Goal: Task Accomplishment & Management: Use online tool/utility

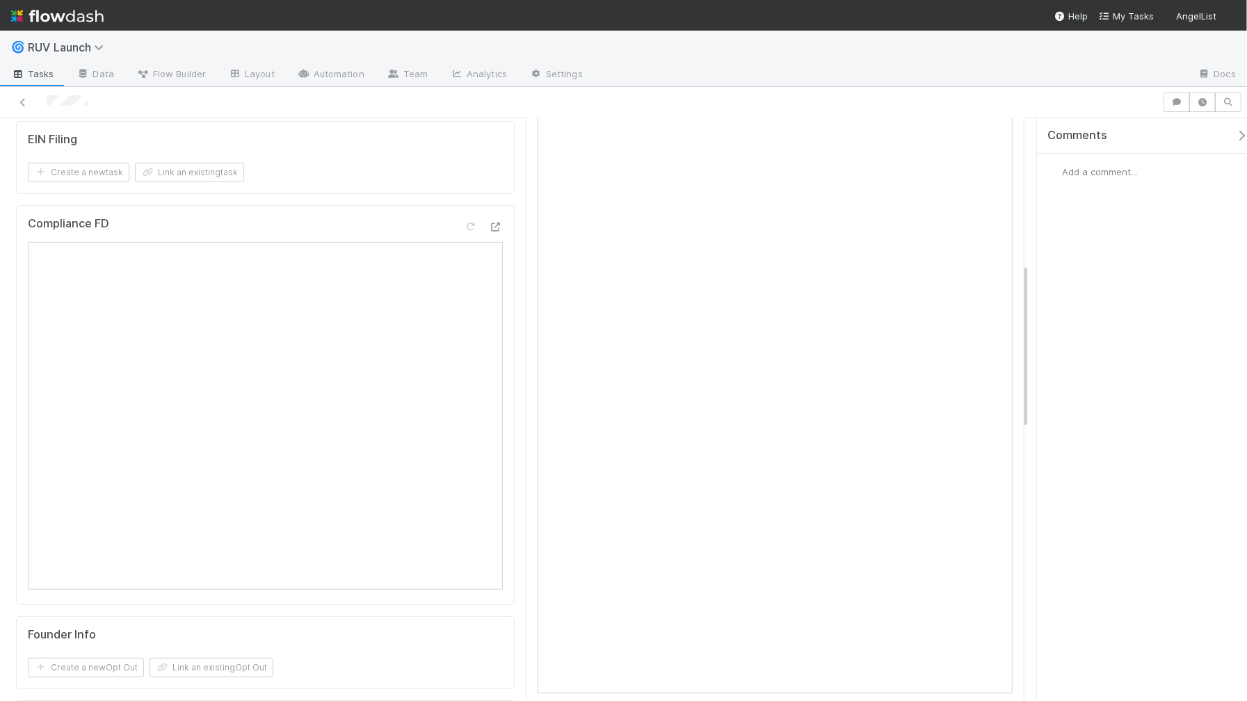
scroll to position [353, 0]
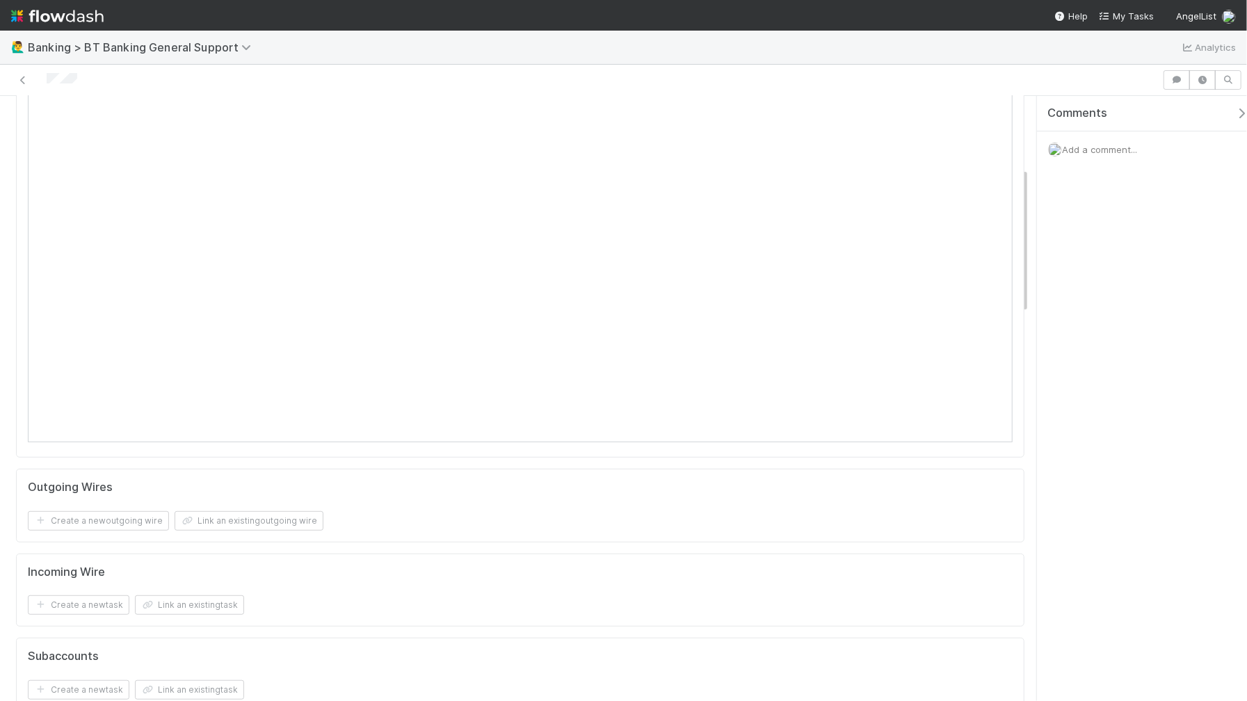
scroll to position [188, 0]
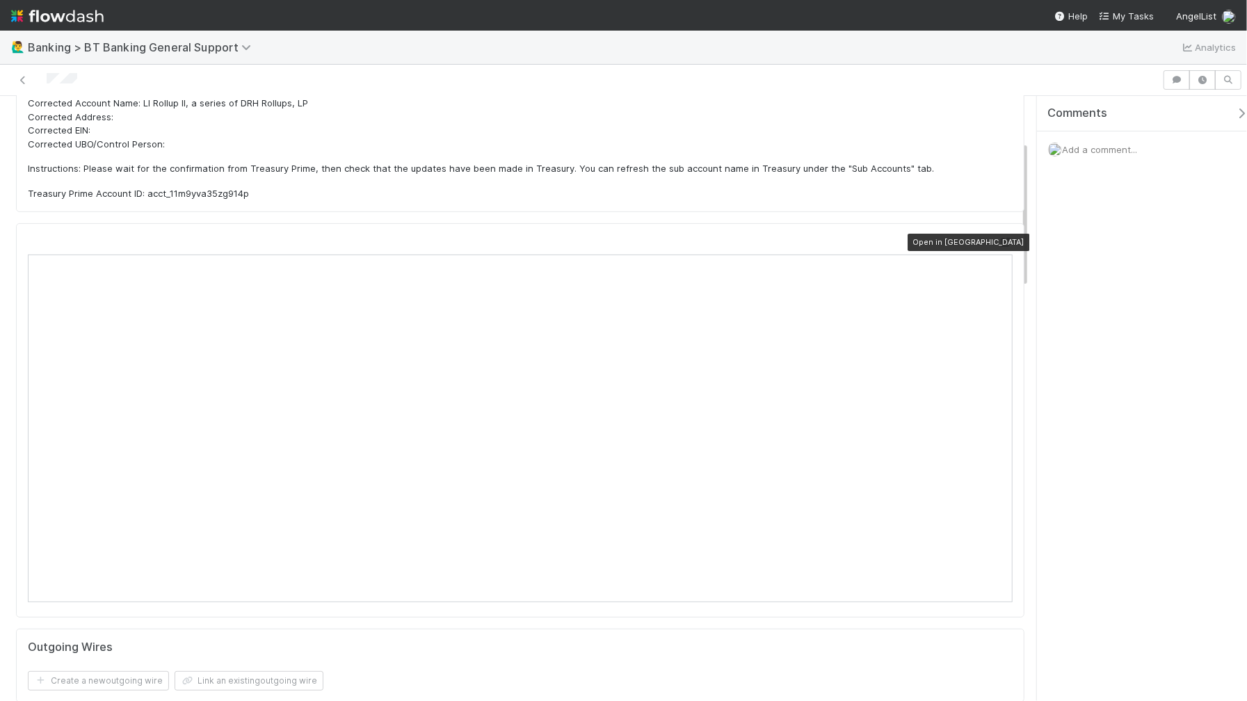
click at [999, 242] on icon at bounding box center [1006, 242] width 14 height 9
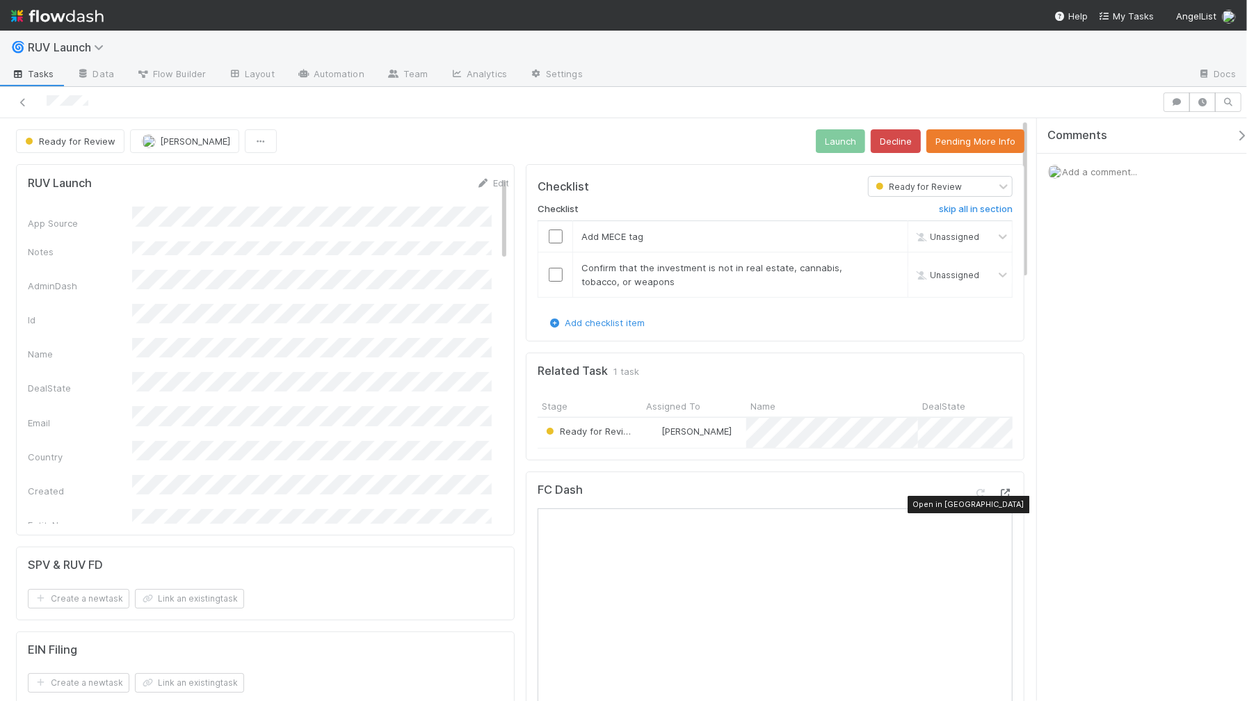
click at [999, 498] on icon at bounding box center [1006, 493] width 14 height 9
click at [104, 146] on button "Ready for Review" at bounding box center [70, 141] width 109 height 24
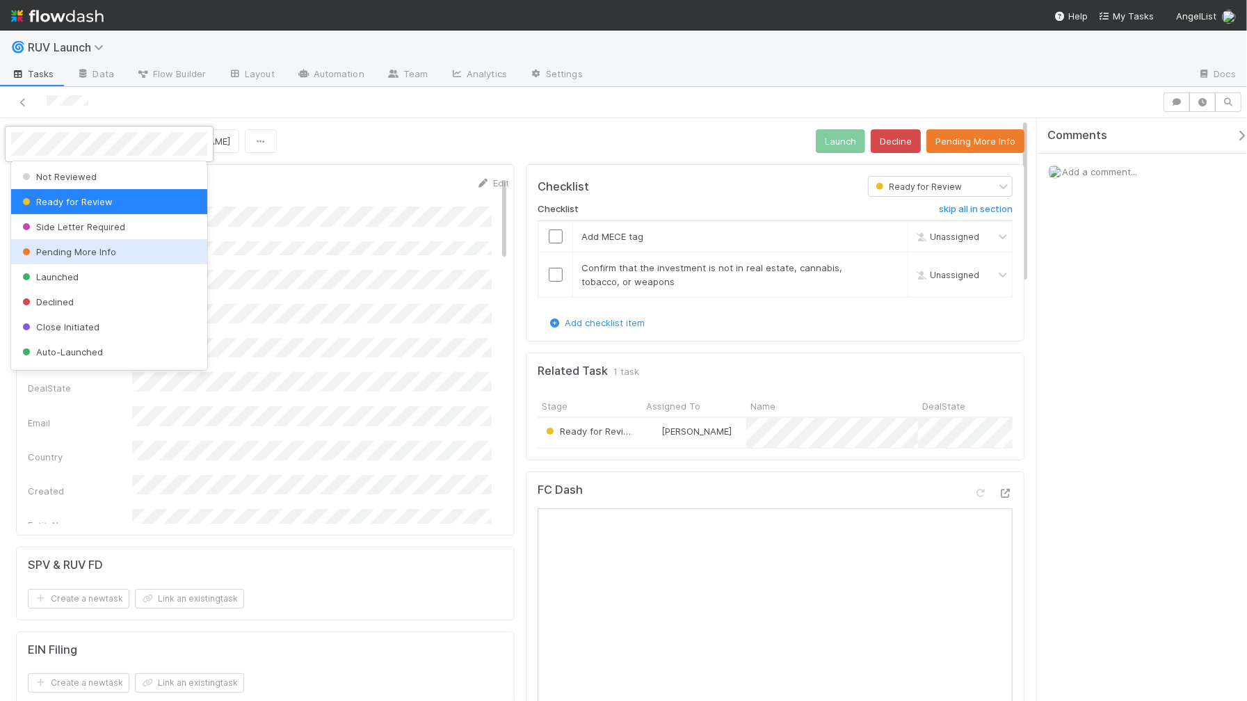
click at [98, 241] on div "Pending More Info" at bounding box center [109, 251] width 196 height 25
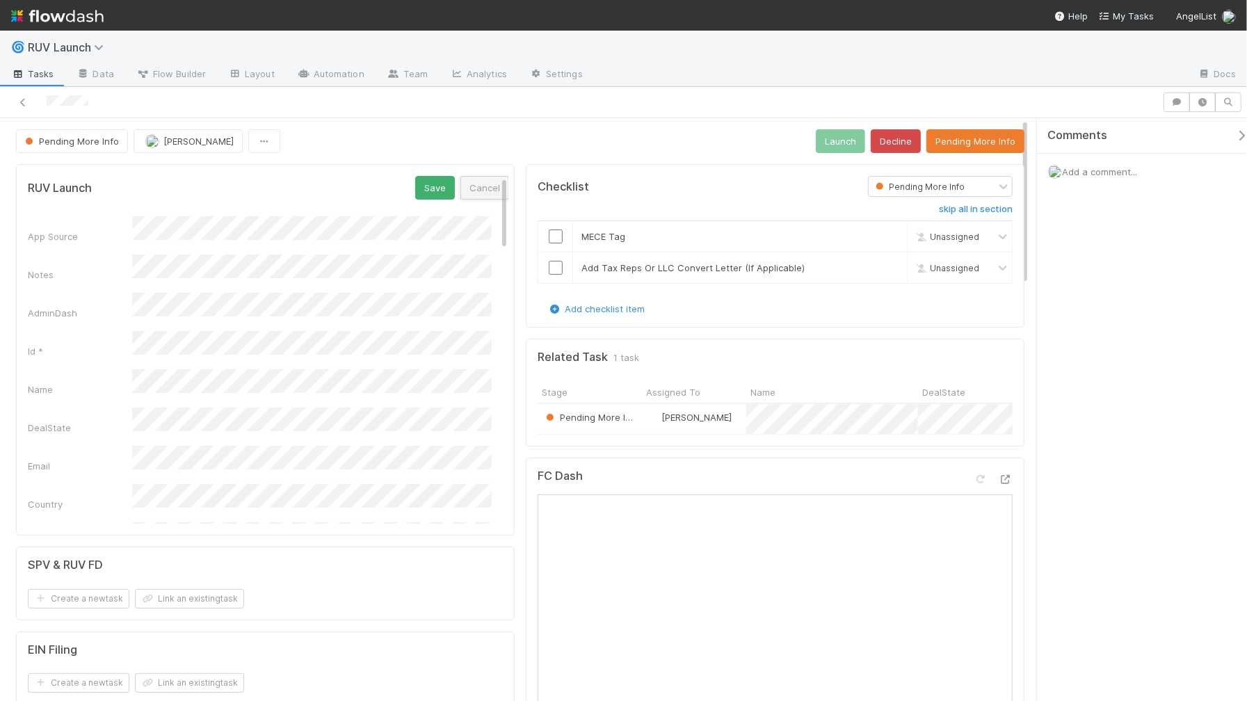
click at [463, 182] on button "Cancel" at bounding box center [485, 188] width 49 height 24
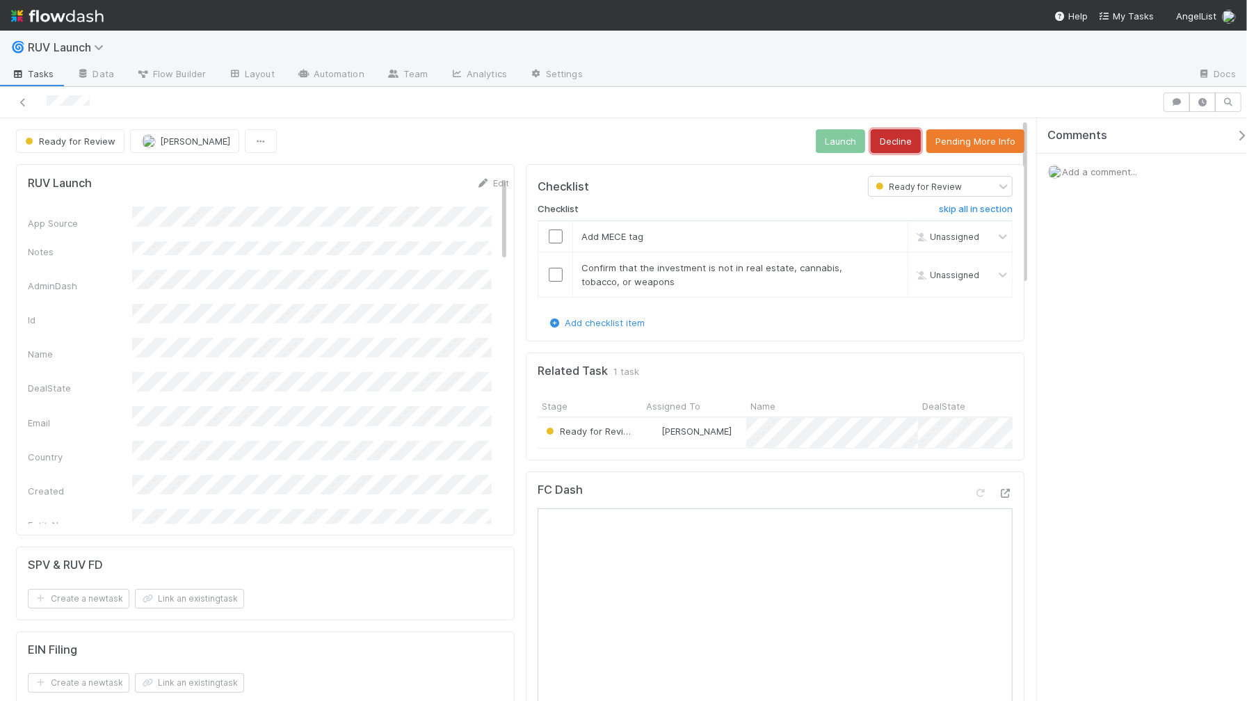
click at [871, 146] on button "Decline" at bounding box center [896, 141] width 50 height 24
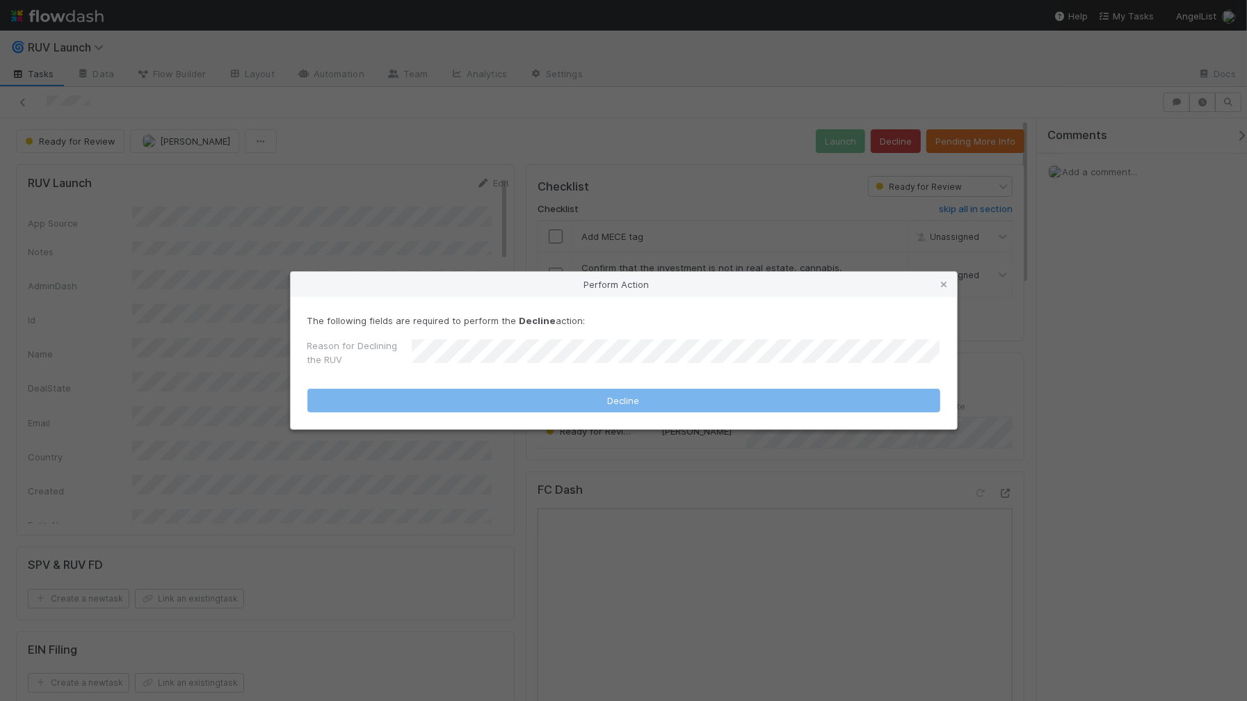
click at [625, 191] on div "Perform Action The following fields are required to perform the Decline action:…" at bounding box center [623, 350] width 1247 height 701
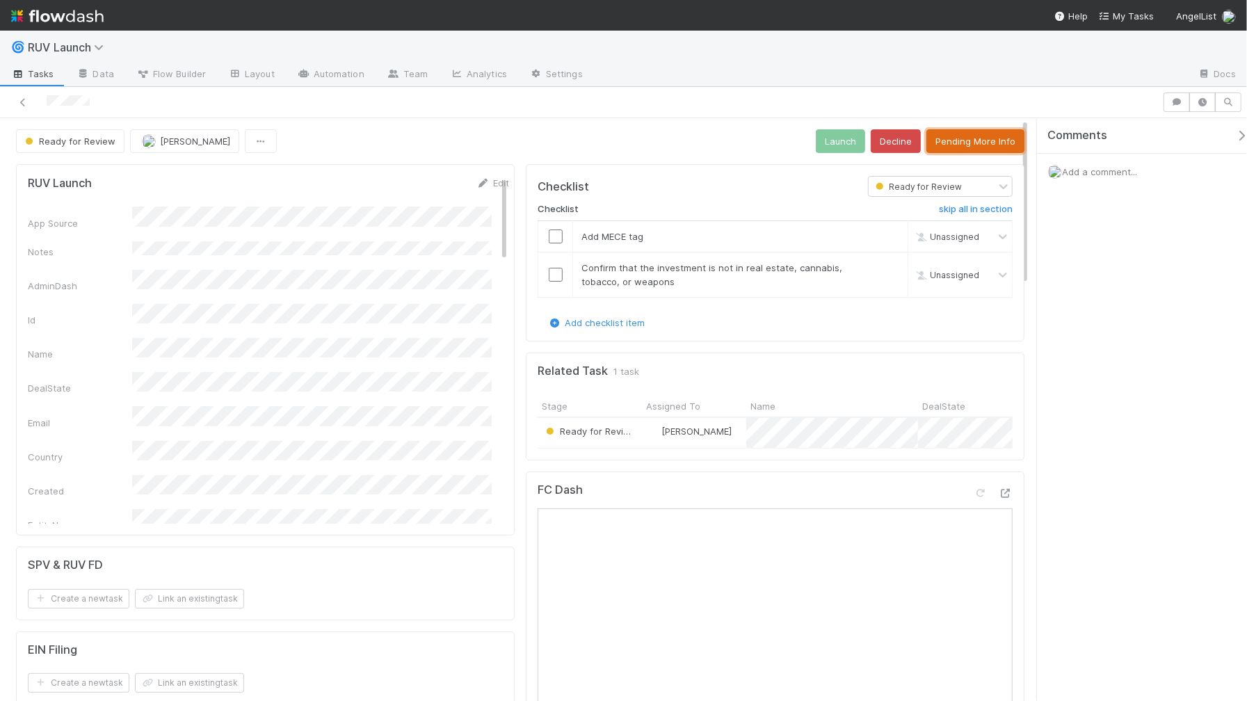
click at [961, 144] on button "Pending More Info" at bounding box center [976, 141] width 98 height 24
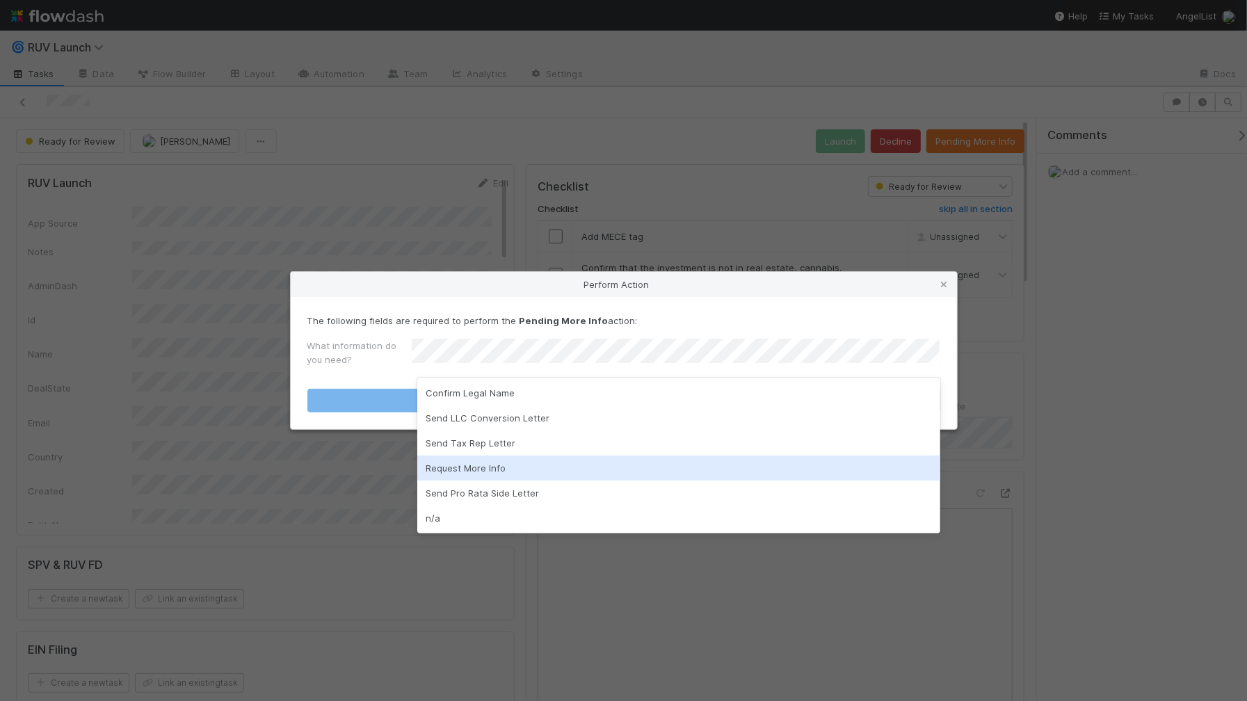
click at [530, 472] on div "Request More Info" at bounding box center [678, 468] width 523 height 25
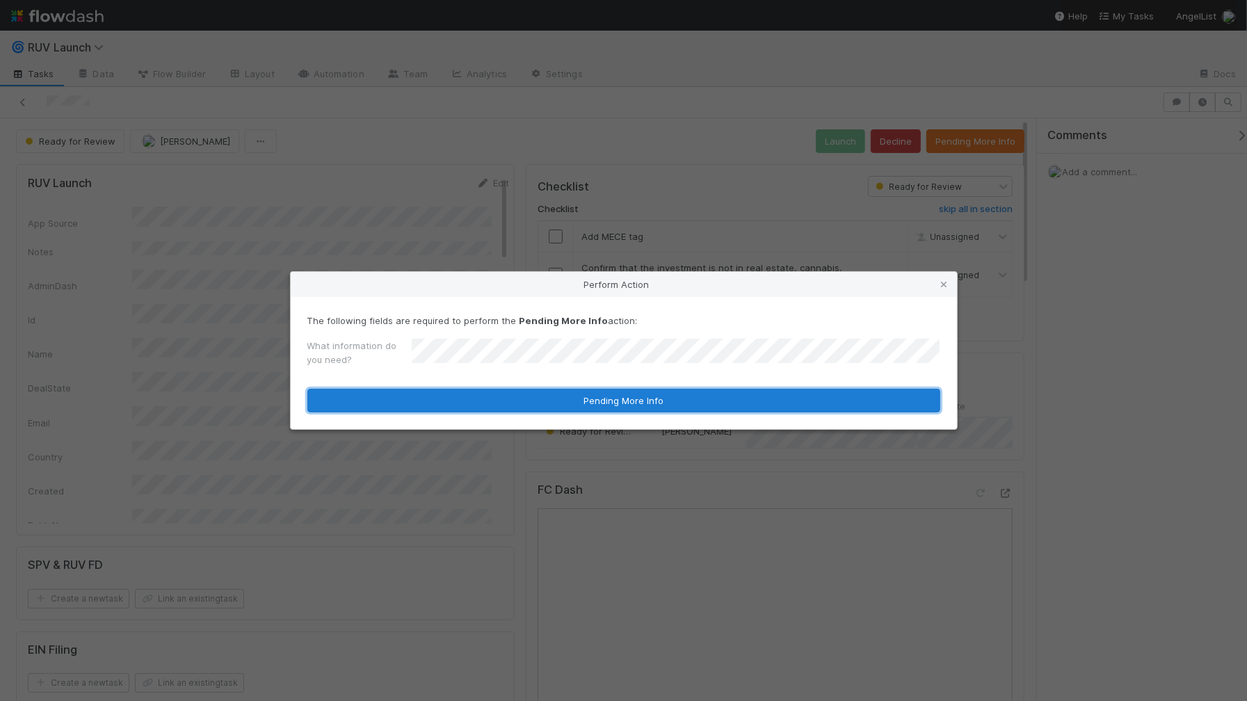
click at [559, 401] on button "Pending More Info" at bounding box center [623, 401] width 633 height 24
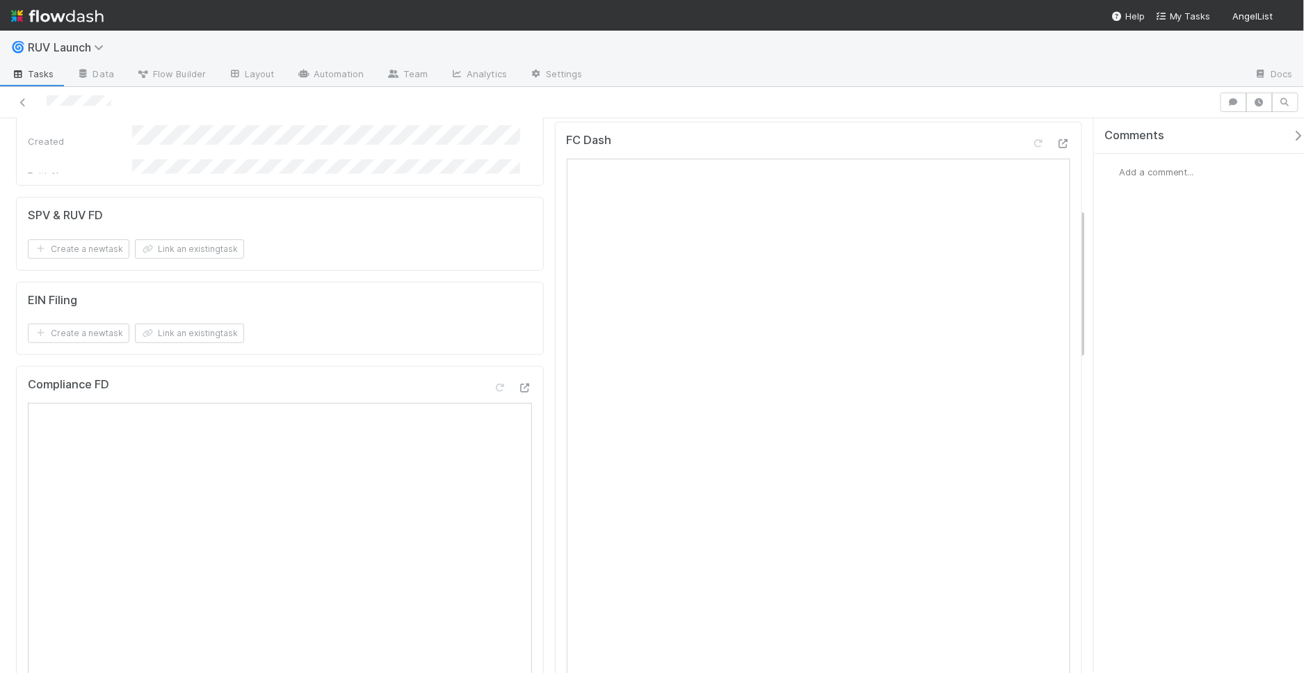
scroll to position [330, 0]
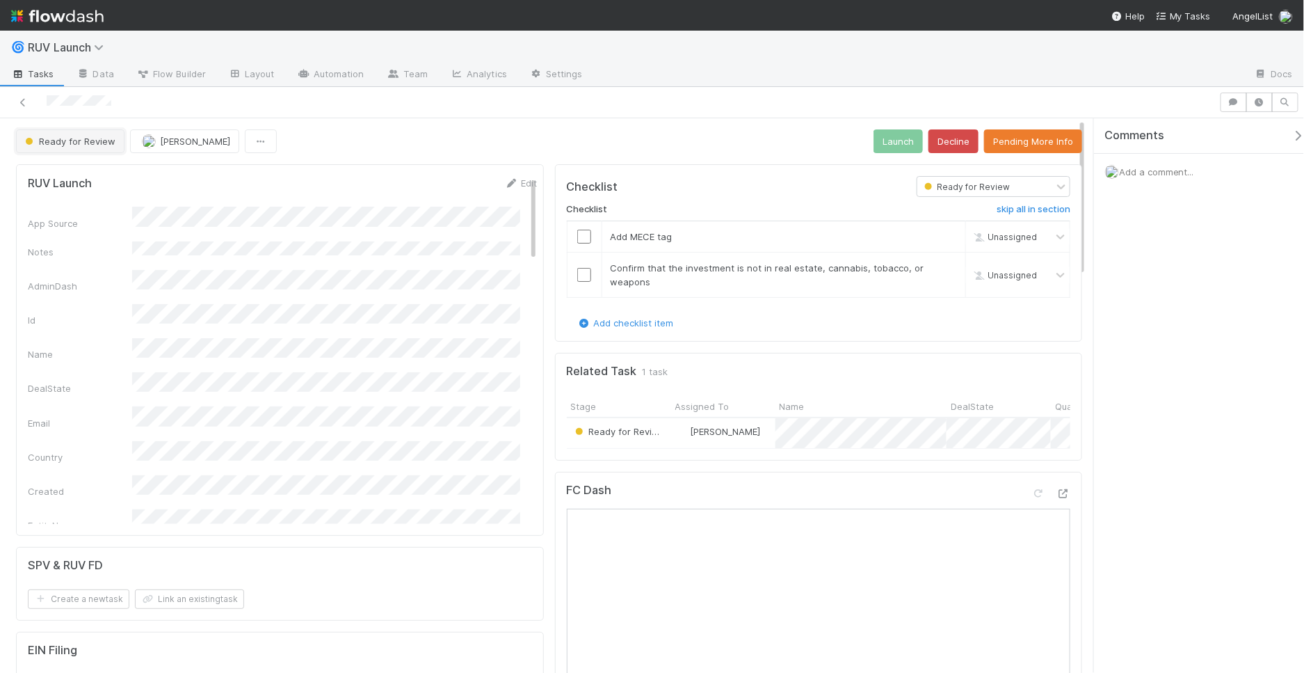
click at [109, 144] on span "Ready for Review" at bounding box center [68, 141] width 93 height 11
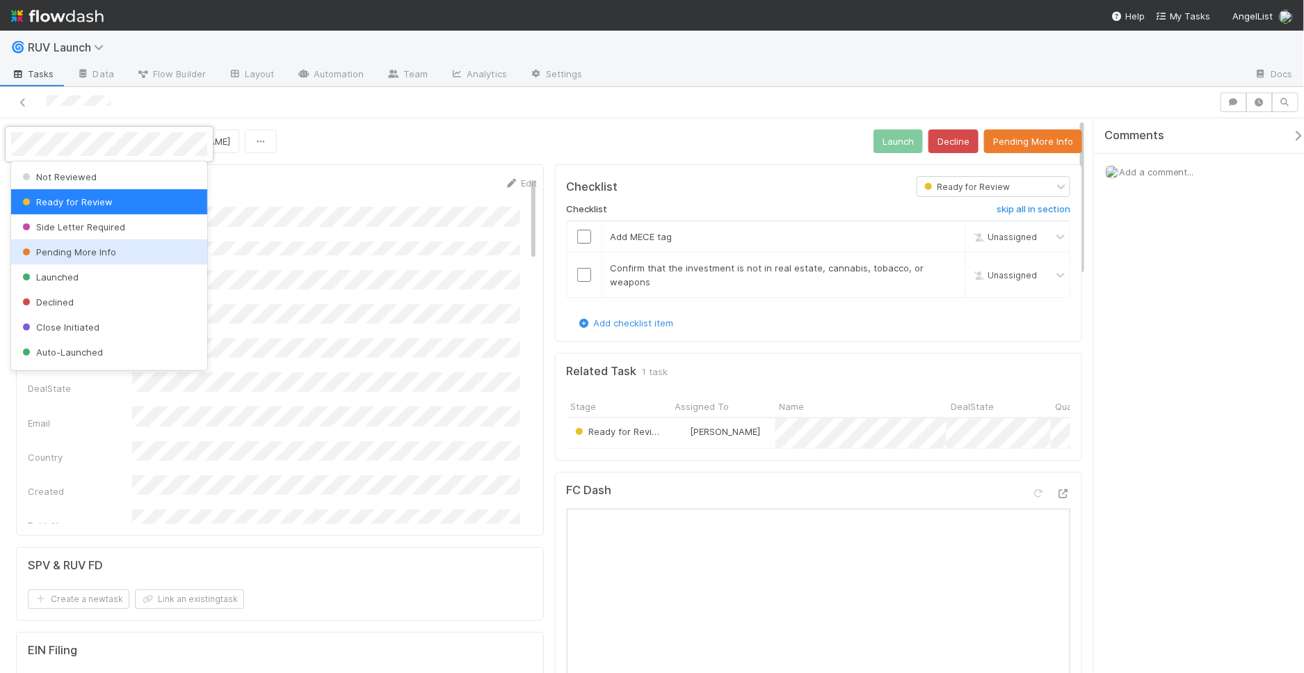
click at [121, 249] on div "Pending More Info" at bounding box center [109, 251] width 196 height 25
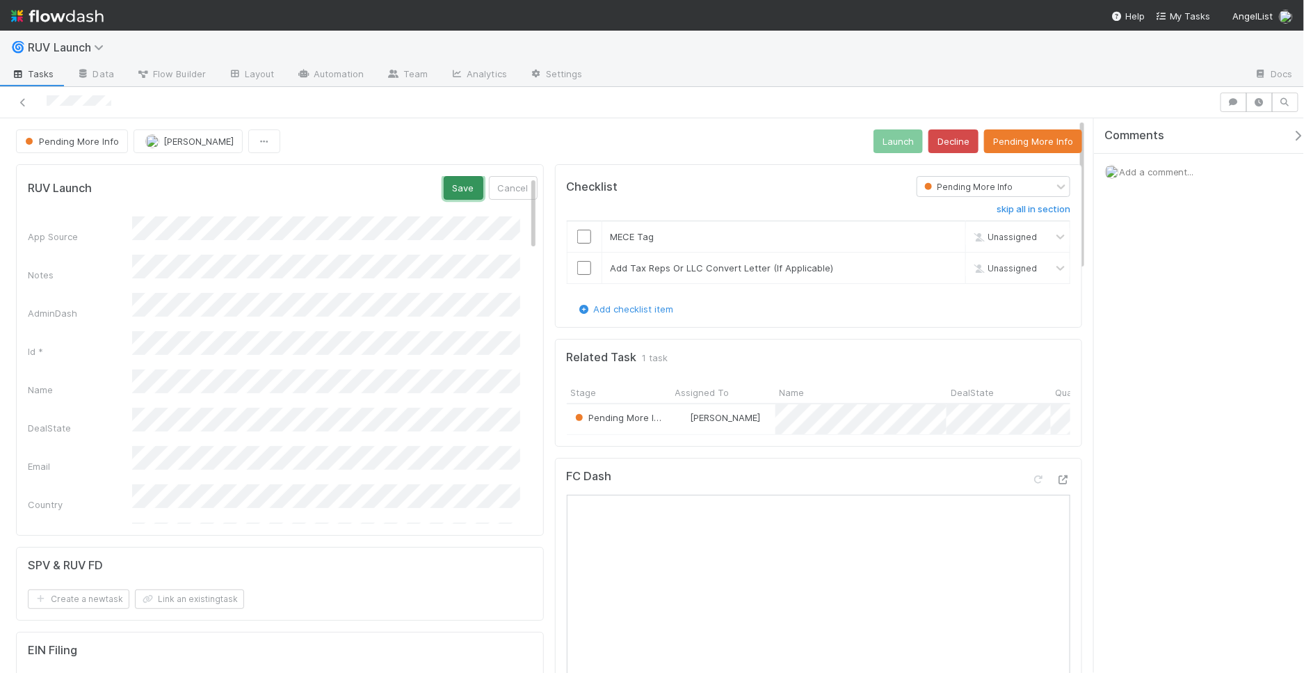
click at [453, 186] on button "Save" at bounding box center [464, 188] width 40 height 24
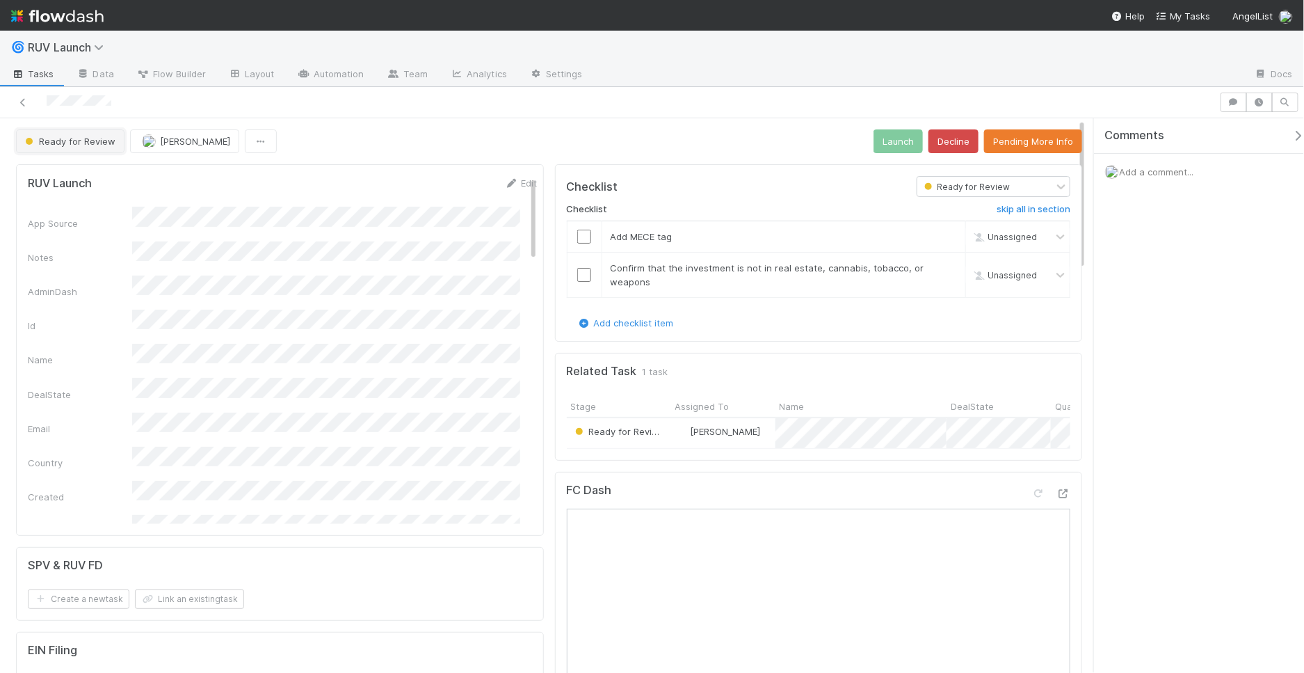
click at [68, 131] on button "Ready for Review" at bounding box center [70, 141] width 109 height 24
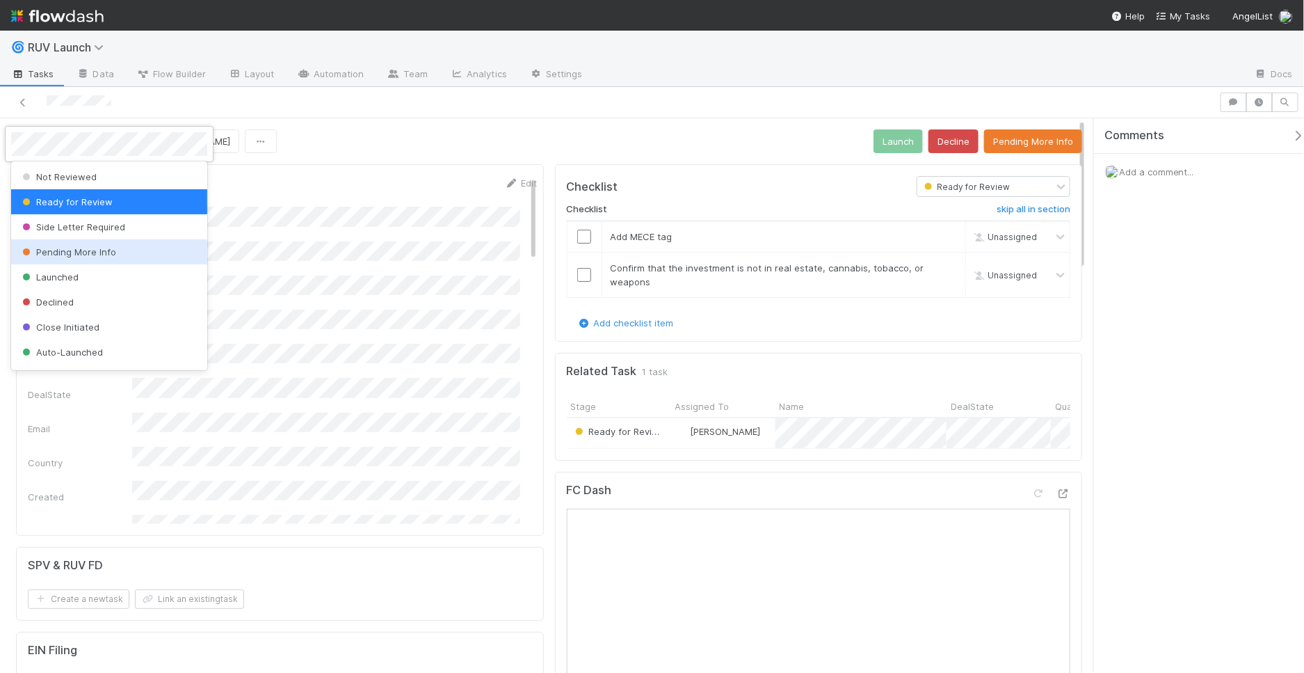
drag, startPoint x: 74, startPoint y: 221, endPoint x: 73, endPoint y: 248, distance: 27.1
click at [73, 248] on div "Not Reviewed Ready for Review Side Letter Required Pending More Info Launched D…" at bounding box center [109, 265] width 196 height 209
click at [72, 249] on span "Pending More Info" at bounding box center [67, 251] width 97 height 11
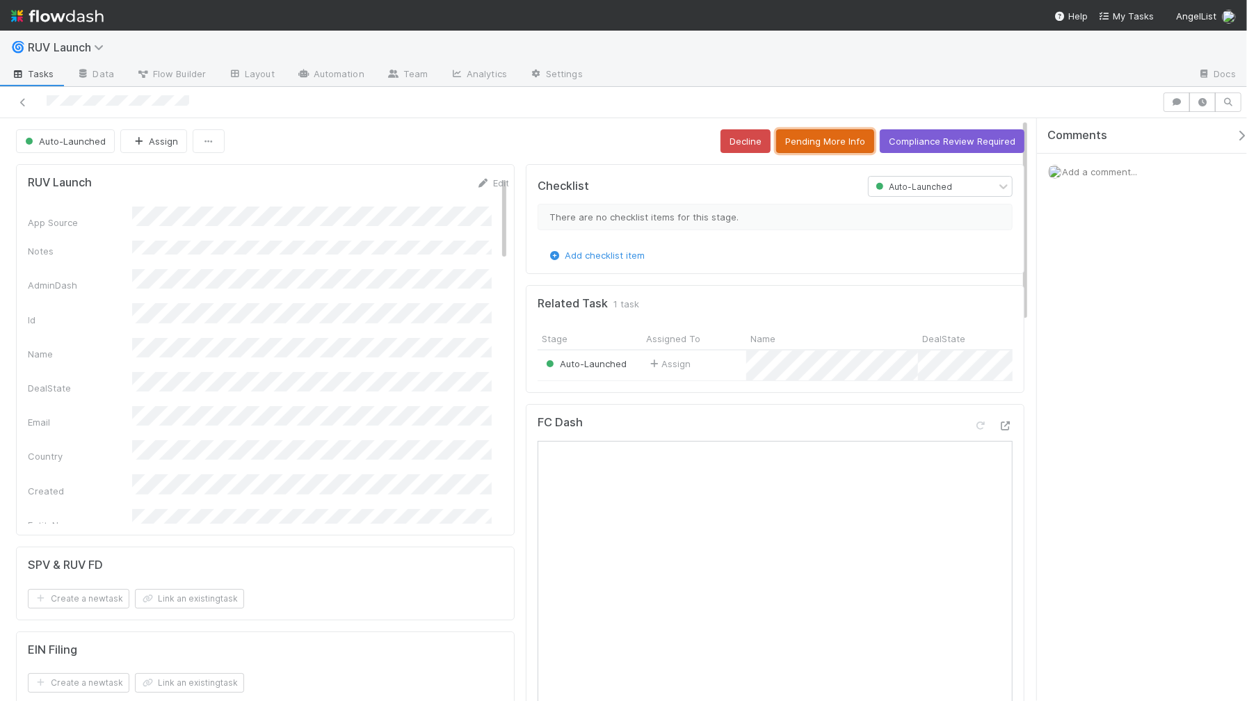
click at [855, 132] on button "Pending More Info" at bounding box center [825, 141] width 98 height 24
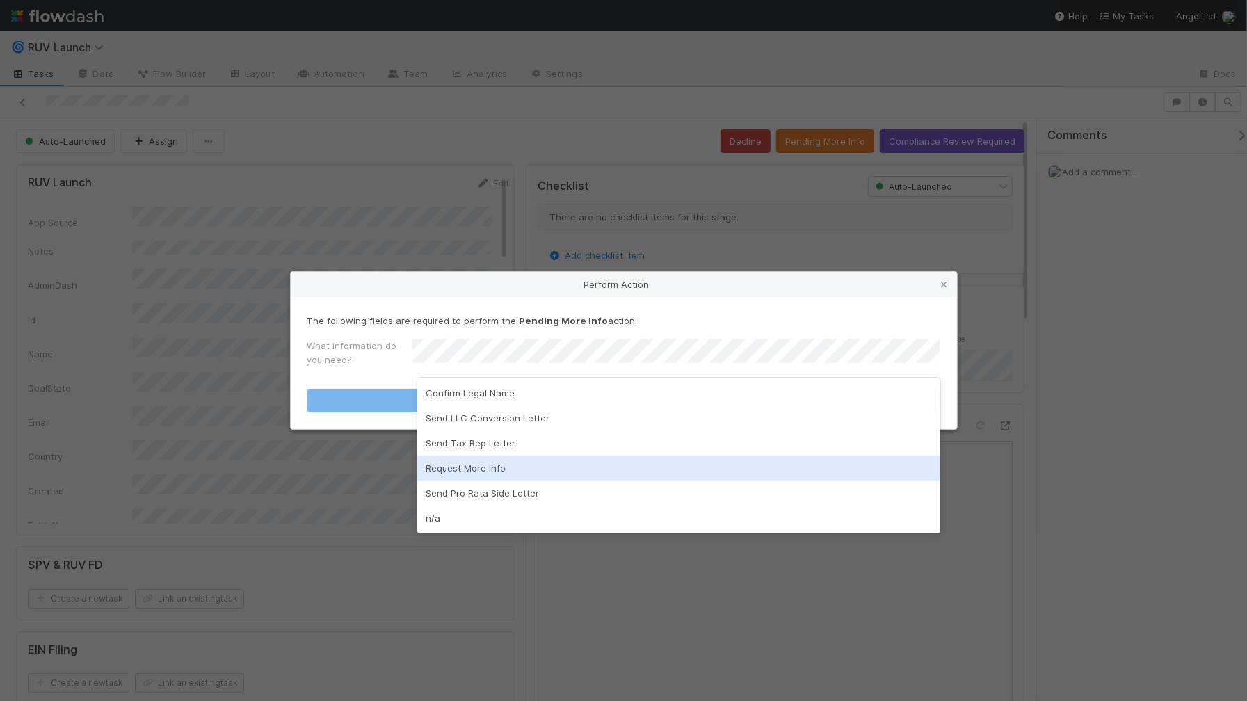
drag, startPoint x: 465, startPoint y: 459, endPoint x: 465, endPoint y: 446, distance: 13.2
click at [465, 458] on div "Request More Info" at bounding box center [678, 468] width 523 height 25
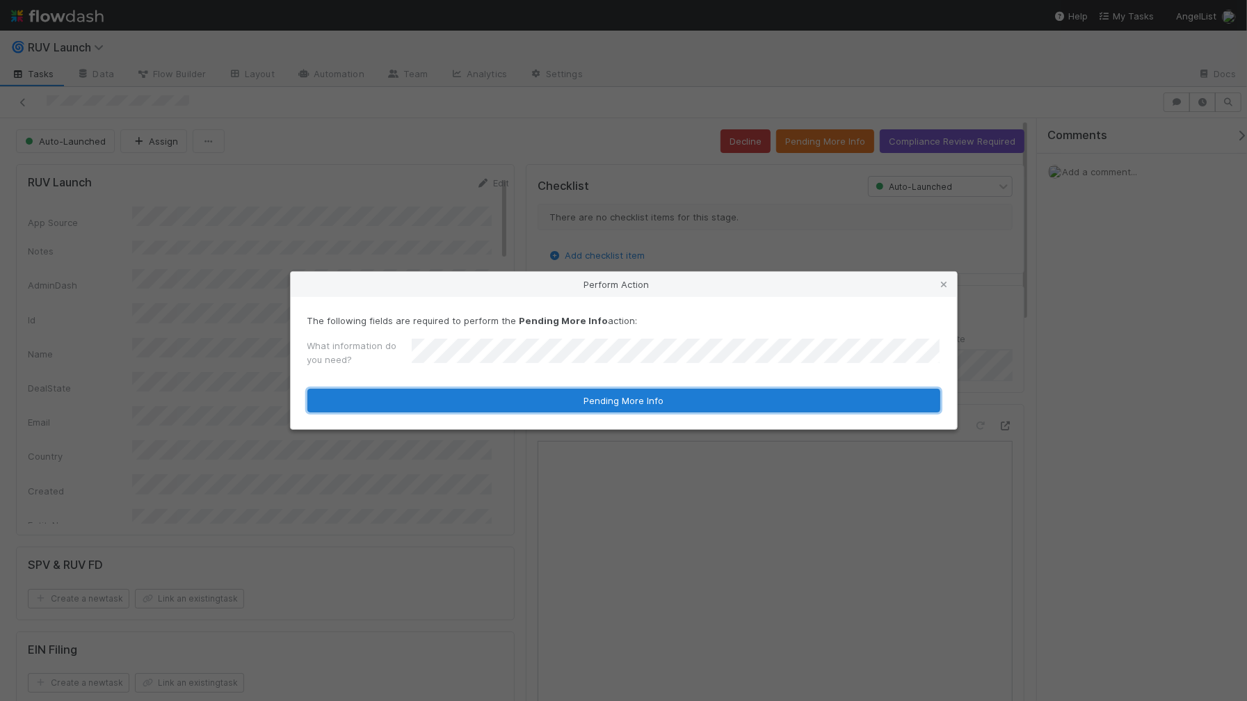
click at [489, 394] on button "Pending More Info" at bounding box center [623, 401] width 633 height 24
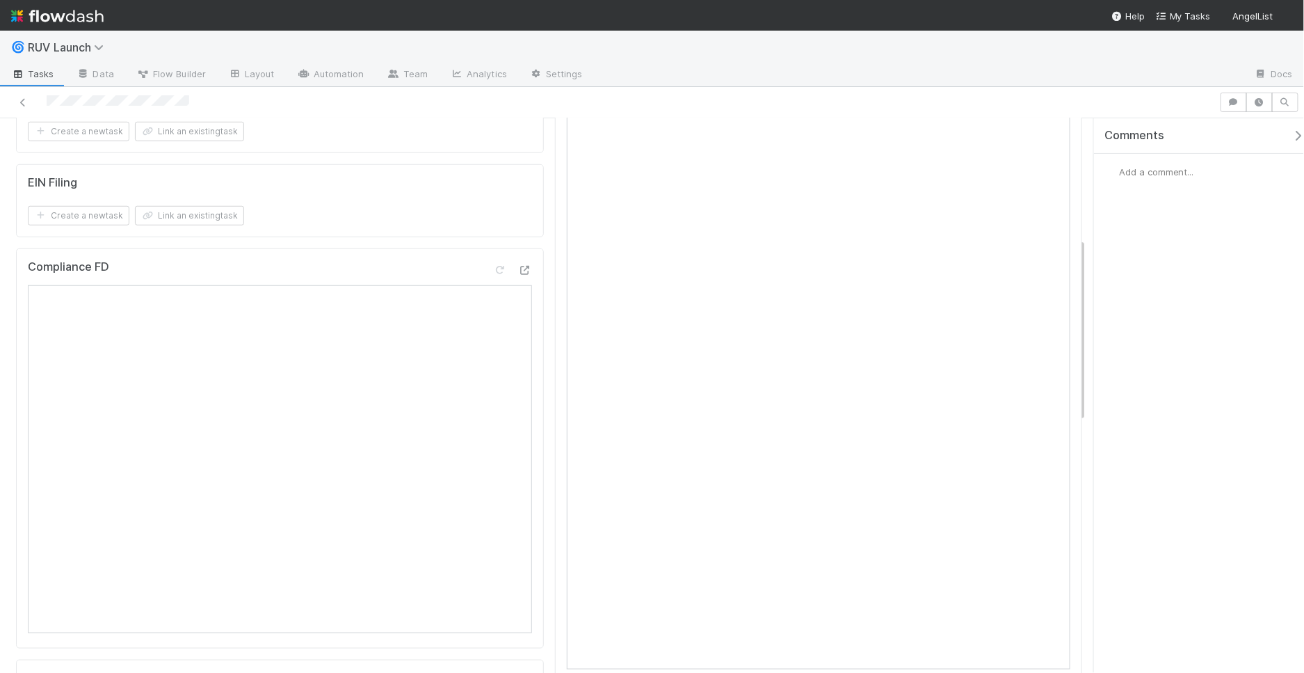
scroll to position [360, 0]
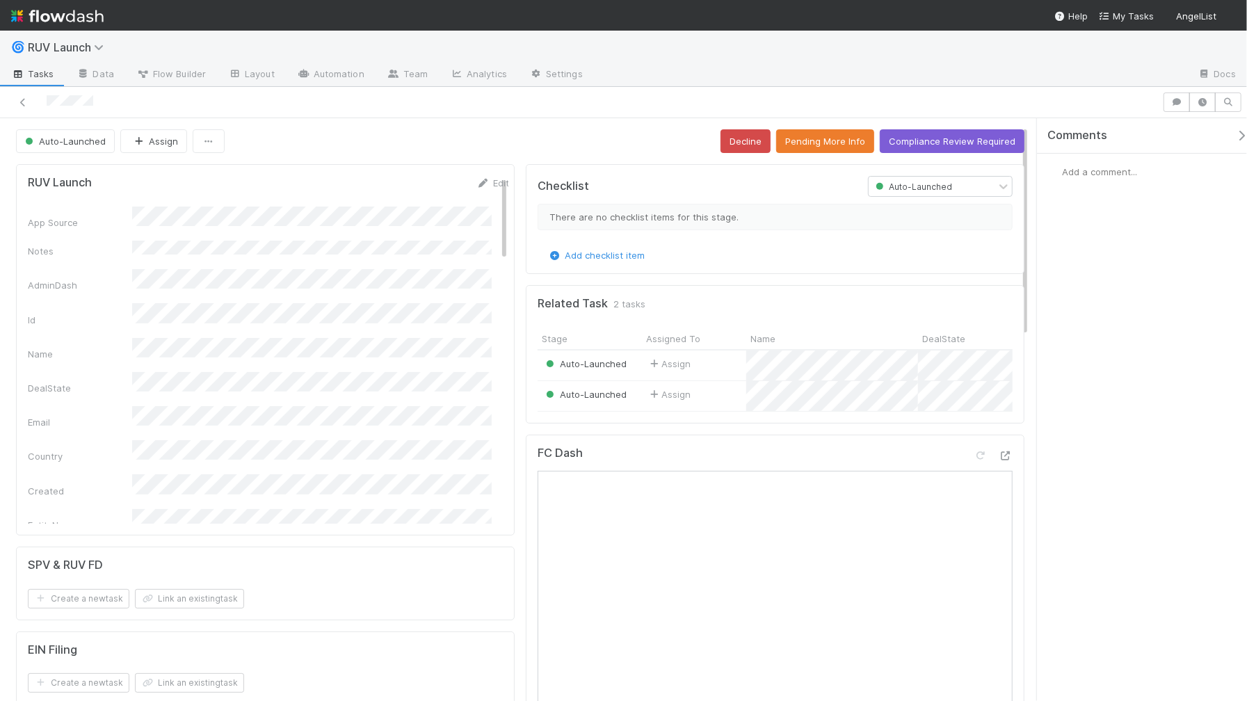
scroll to position [19, 0]
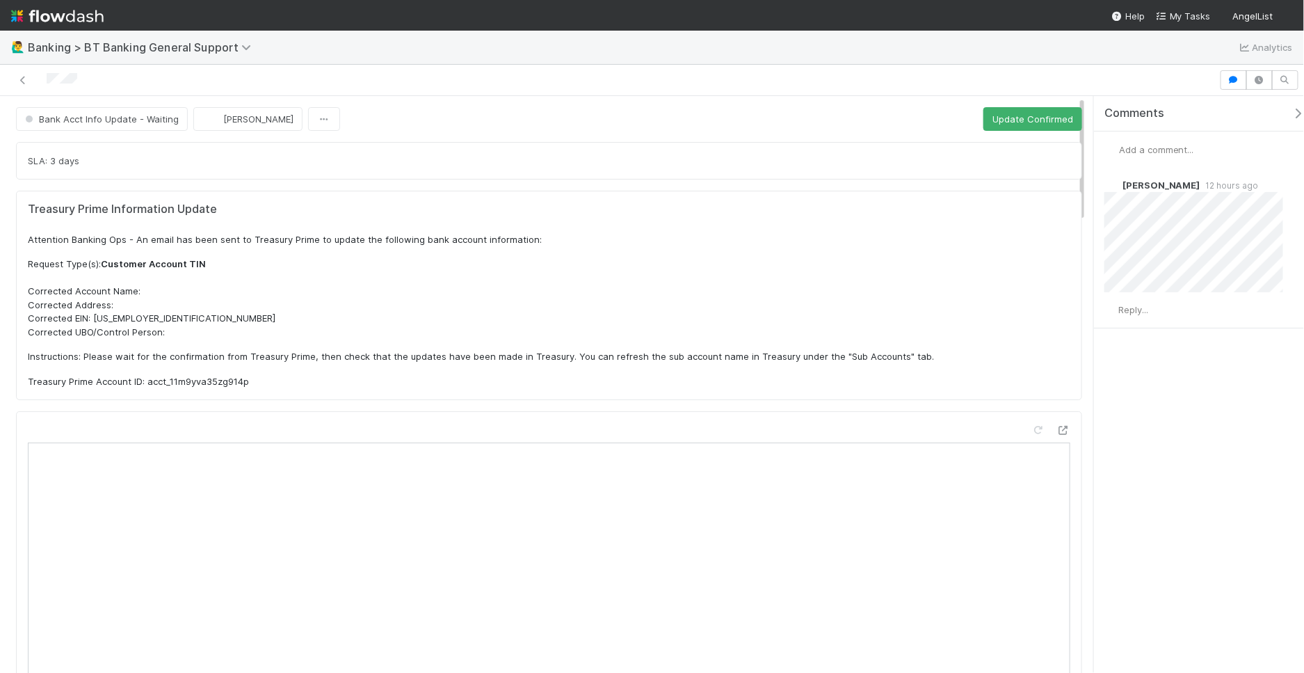
drag, startPoint x: 92, startPoint y: 319, endPoint x: 99, endPoint y: 318, distance: 7.1
click at [94, 319] on p "Request Type(s): Customer Account TIN Corrected Account Name: Corrected Address…" at bounding box center [549, 297] width 1043 height 81
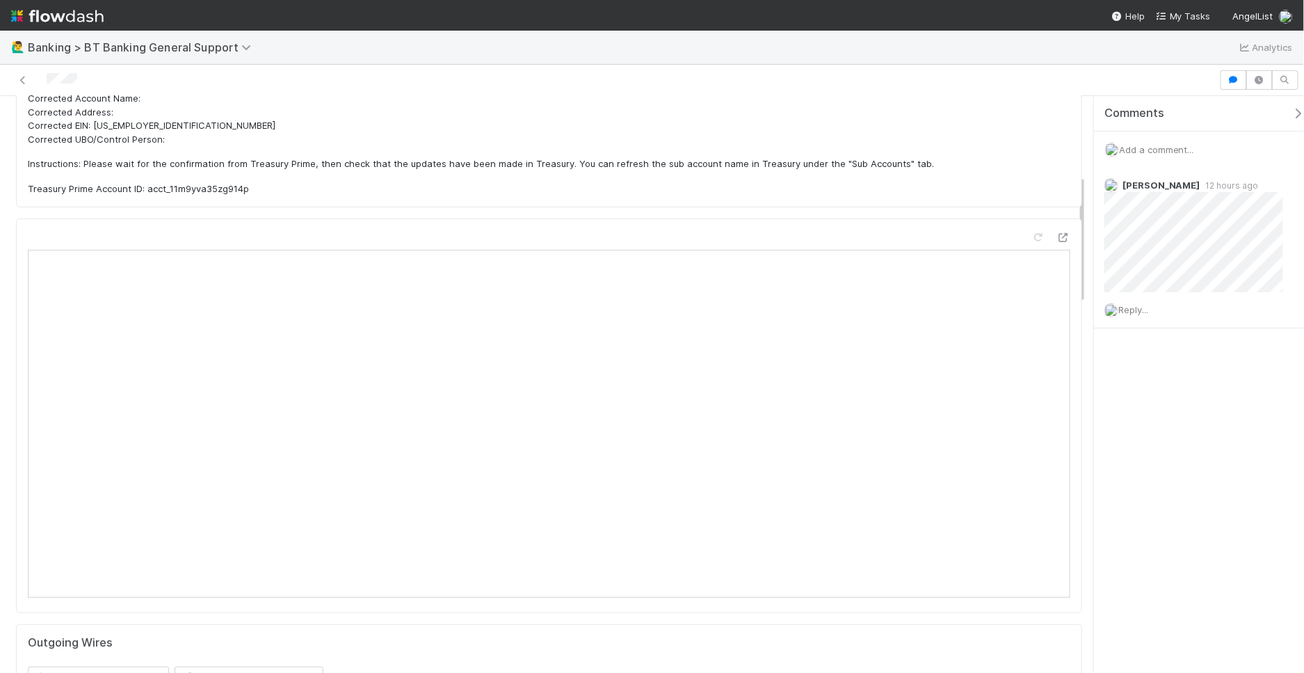
scroll to position [348, 0]
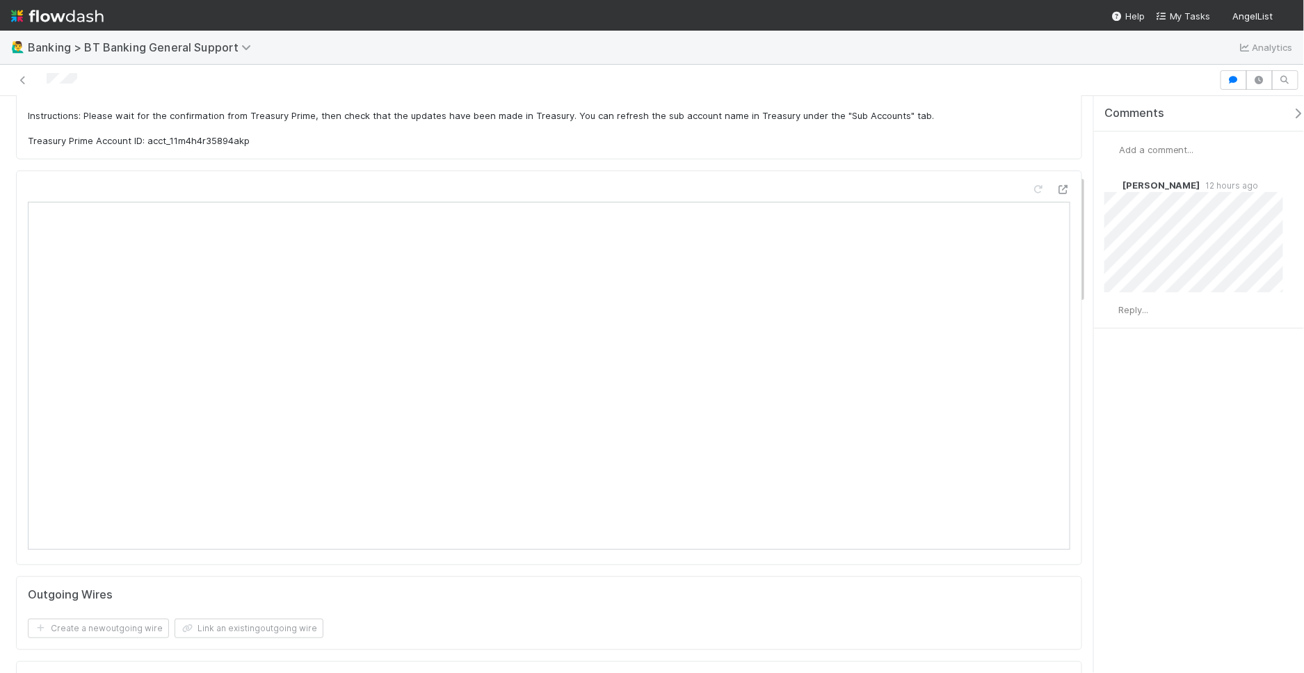
scroll to position [348, 0]
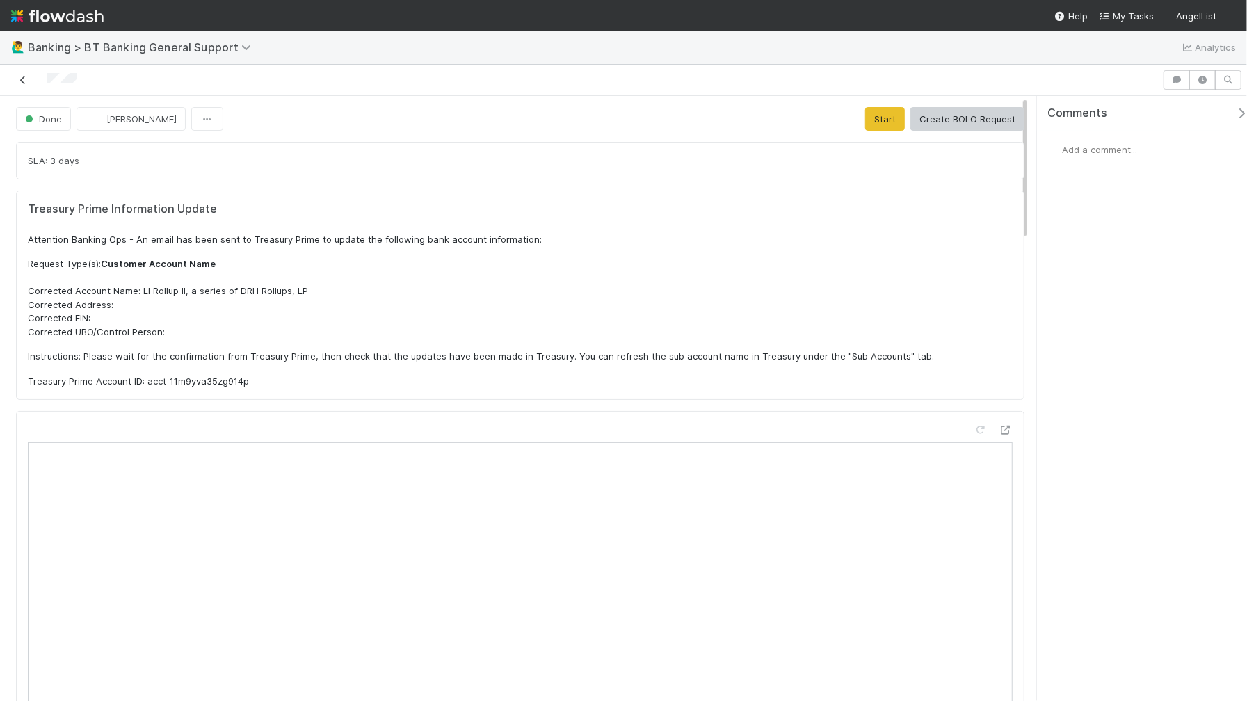
click at [24, 76] on icon at bounding box center [23, 80] width 14 height 9
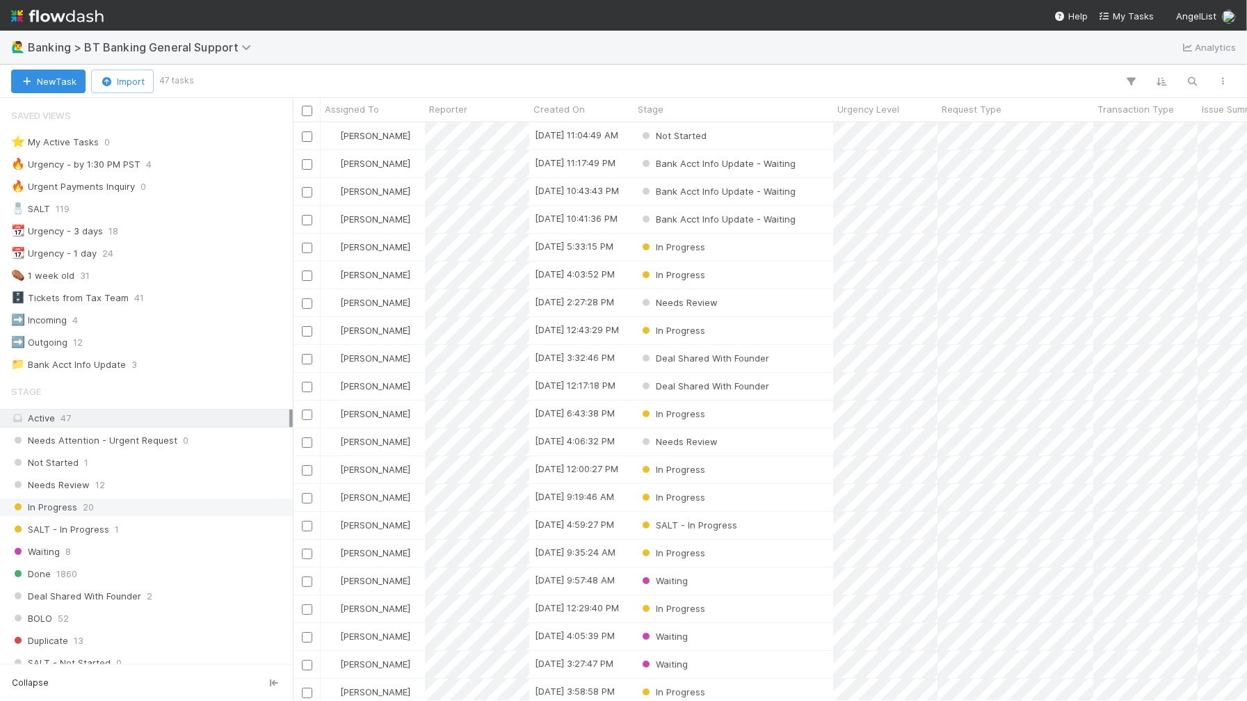
scroll to position [338, 0]
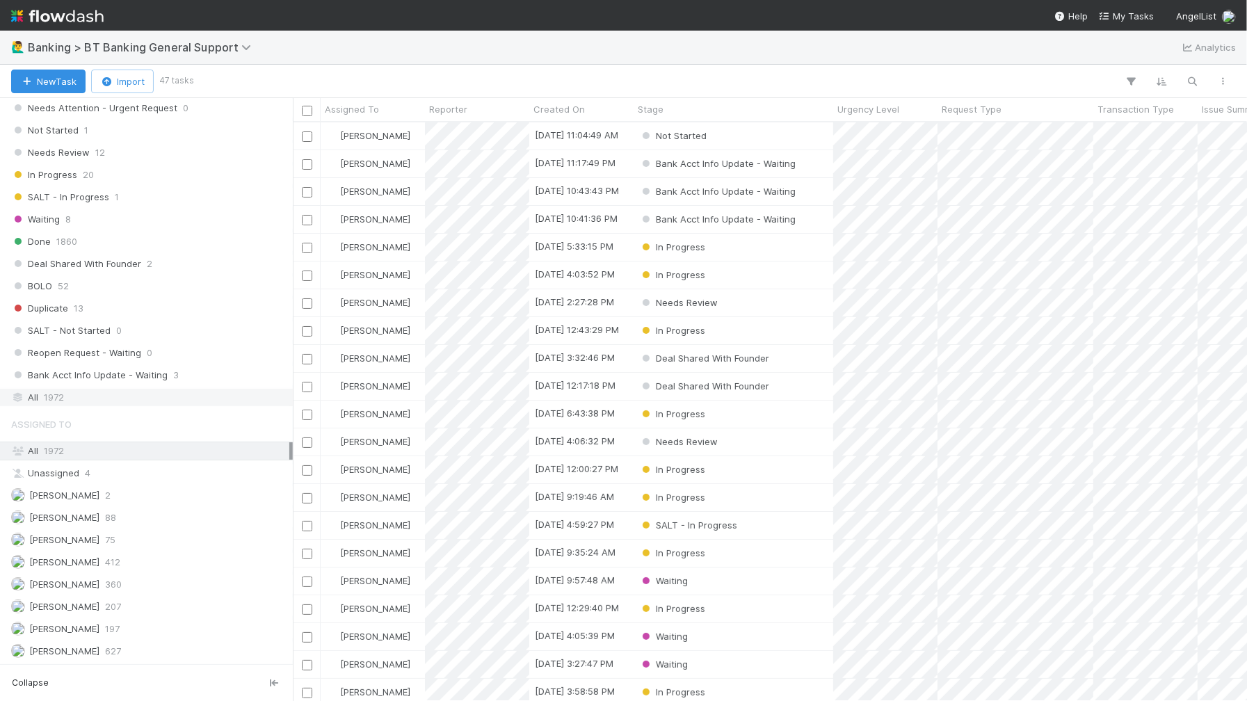
click at [134, 392] on div "All 1972" at bounding box center [150, 397] width 278 height 17
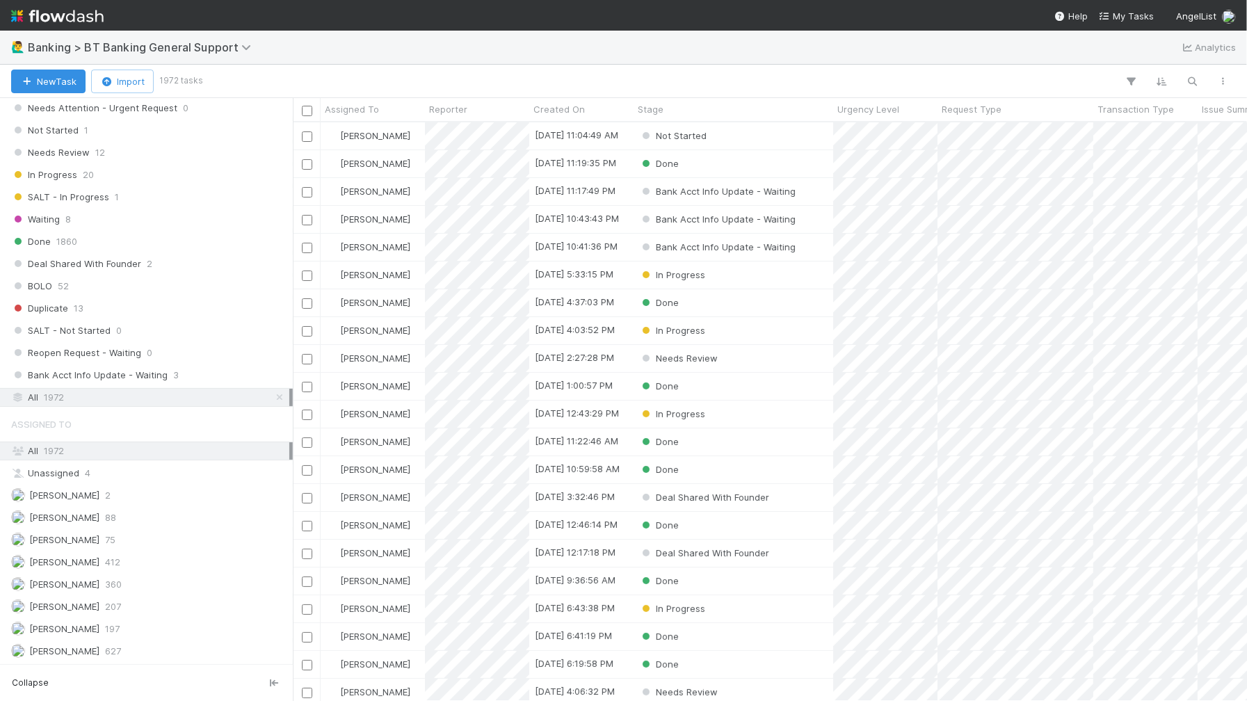
scroll to position [567, 943]
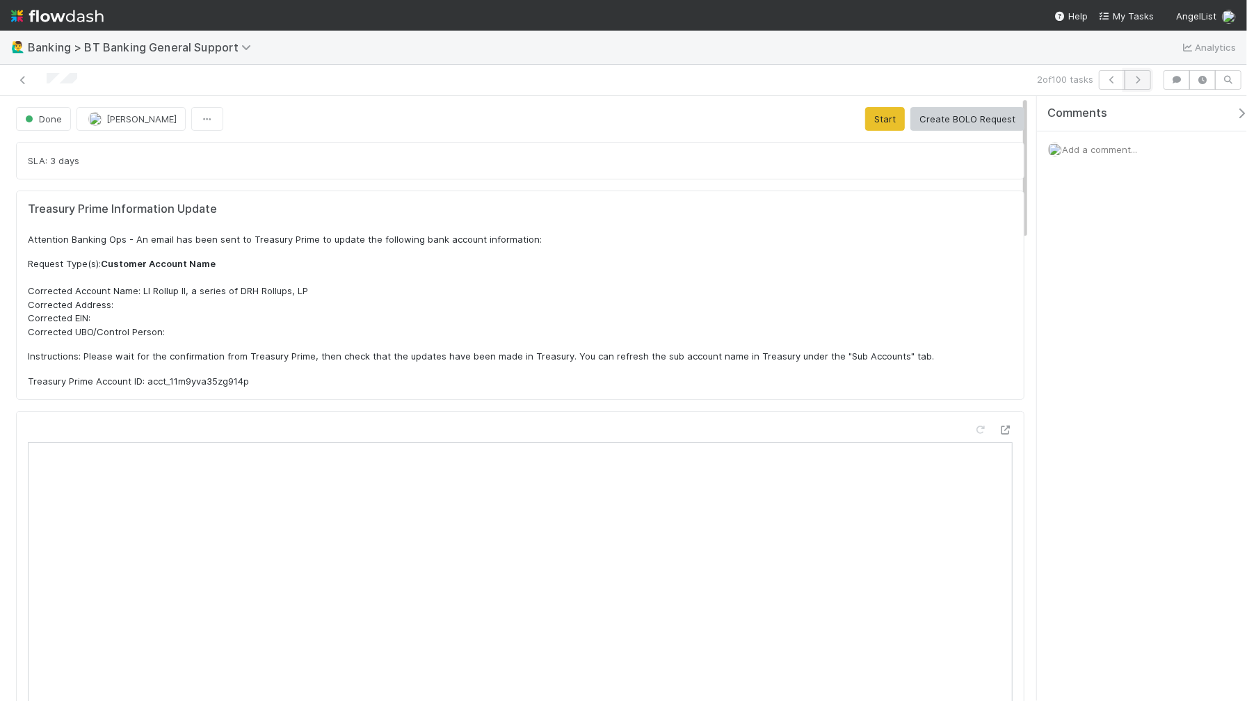
click at [1146, 77] on button "button" at bounding box center [1138, 79] width 26 height 19
click at [1142, 78] on icon "button" at bounding box center [1138, 80] width 14 height 8
